Goal: Use online tool/utility: Utilize a website feature to perform a specific function

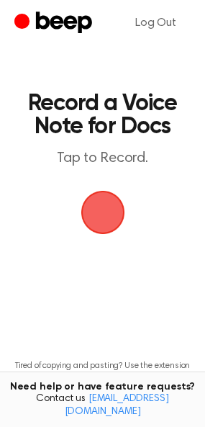
click at [104, 208] on span "button" at bounding box center [102, 213] width 47 height 47
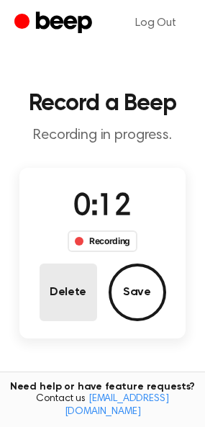
click at [61, 298] on button "Delete" at bounding box center [69, 293] width 58 height 58
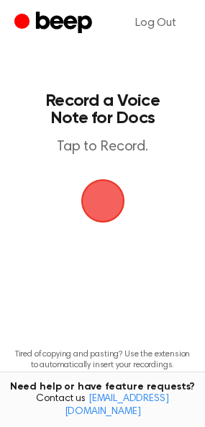
click at [117, 209] on span "button" at bounding box center [103, 201] width 40 height 40
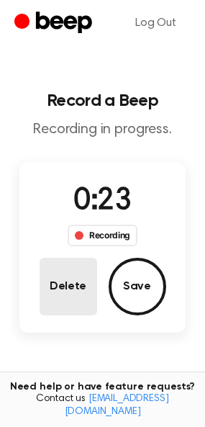
click at [64, 285] on button "Delete" at bounding box center [69, 287] width 58 height 58
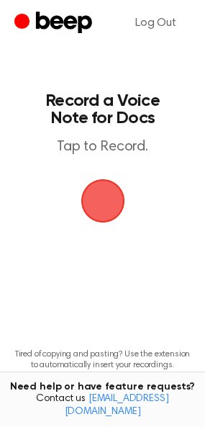
click at [115, 221] on span "button" at bounding box center [103, 201] width 40 height 40
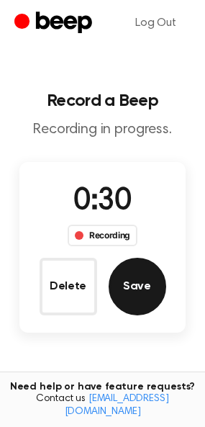
click at [137, 277] on button "Save" at bounding box center [138, 287] width 58 height 58
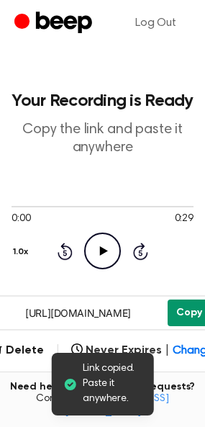
click at [175, 311] on button "Copy" at bounding box center [189, 313] width 43 height 27
